Goal: Information Seeking & Learning: Understand process/instructions

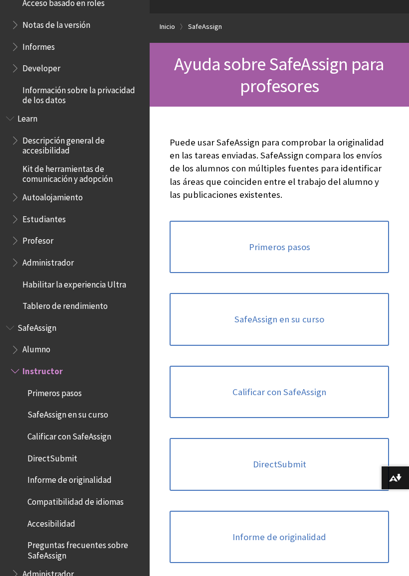
scroll to position [66, 0]
click at [37, 232] on span "Profesor" at bounding box center [37, 238] width 31 height 13
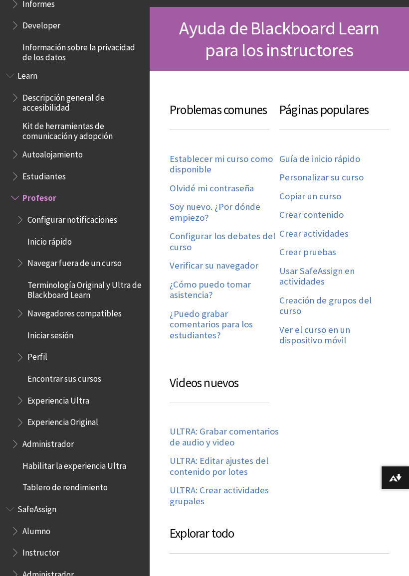
scroll to position [112, 0]
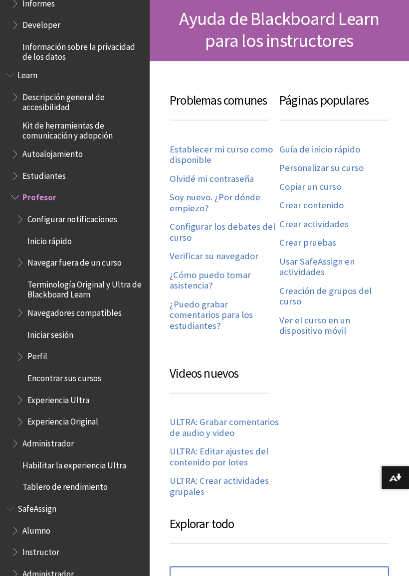
click at [330, 263] on link "Usar SafeAssign en actividades" at bounding box center [334, 267] width 110 height 22
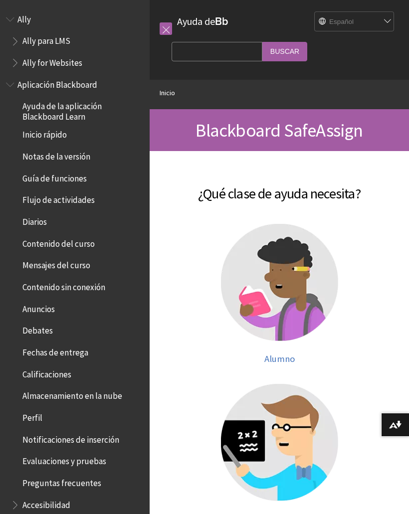
scroll to position [538, 0]
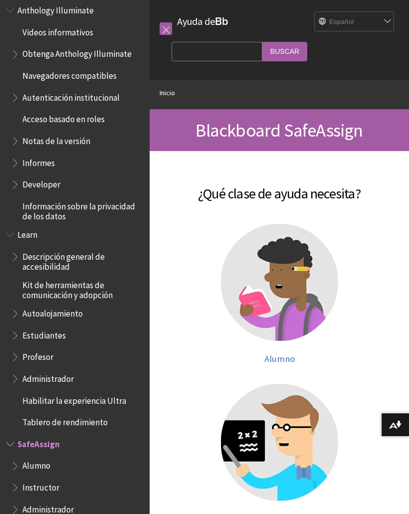
click at [282, 453] on img at bounding box center [279, 442] width 117 height 117
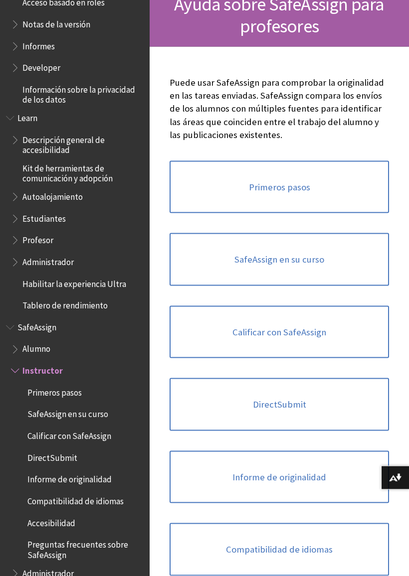
scroll to position [127, 0]
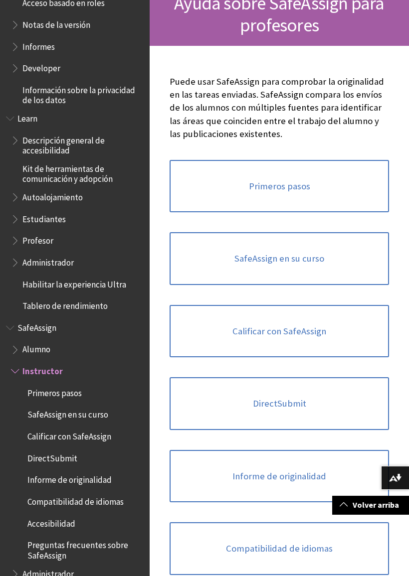
click at [330, 249] on link "SafeAssign en su curso" at bounding box center [279, 258] width 219 height 53
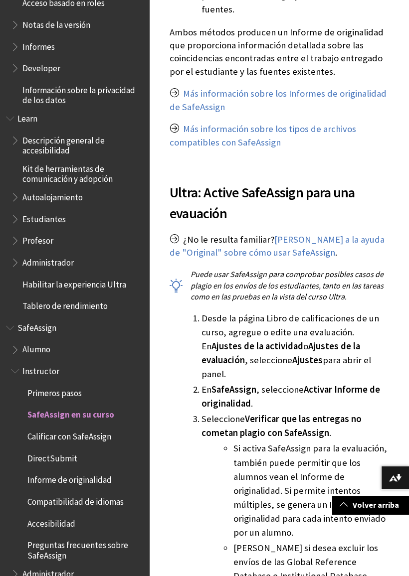
scroll to position [490, 0]
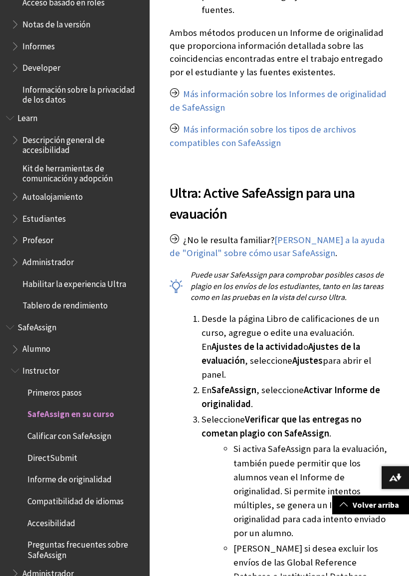
click at [58, 428] on span "Calificar con SafeAssign" at bounding box center [69, 434] width 84 height 13
